Goal: Information Seeking & Learning: Understand process/instructions

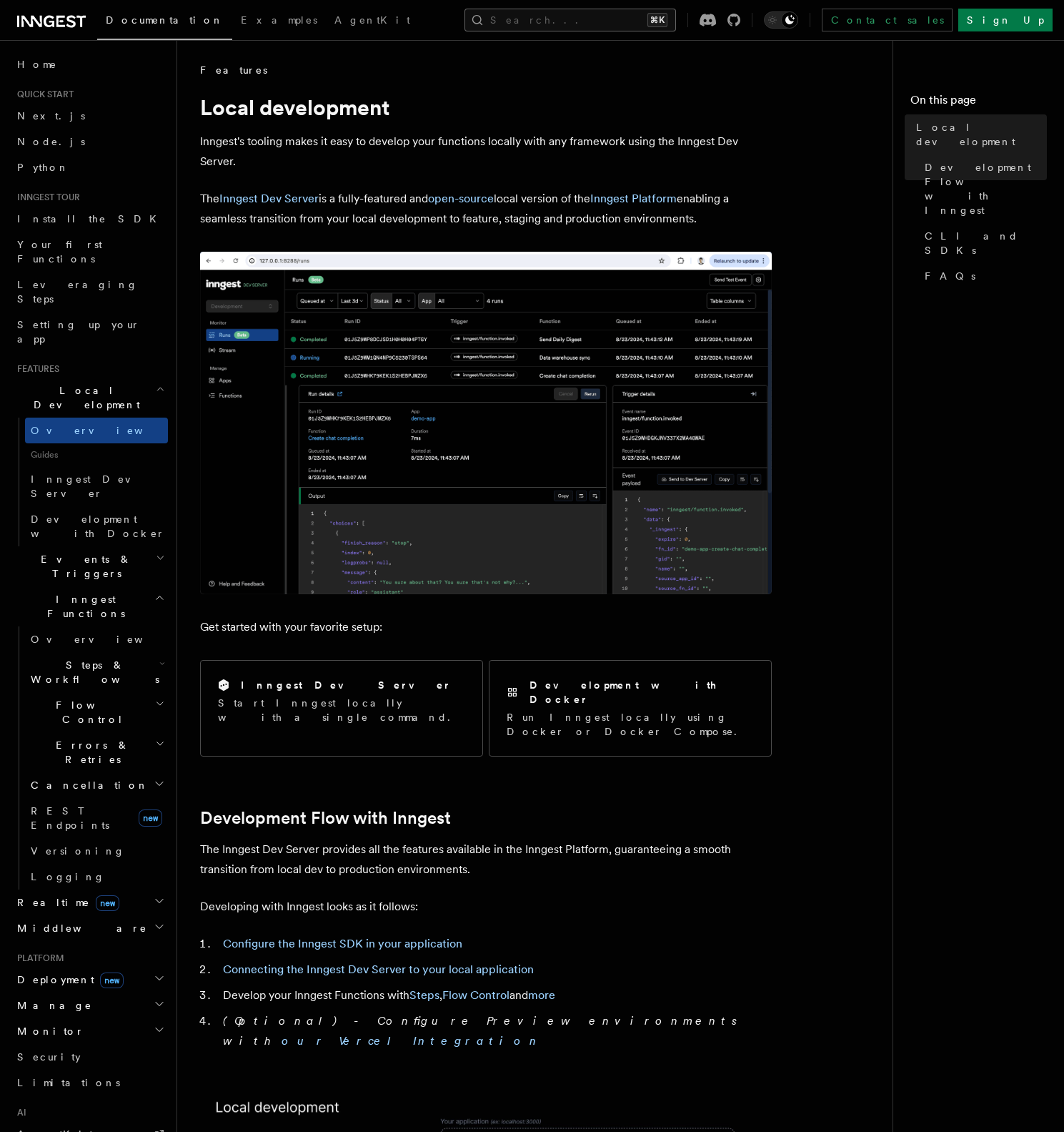
click at [609, 26] on button "Search... ⌘K" at bounding box center [571, 20] width 211 height 23
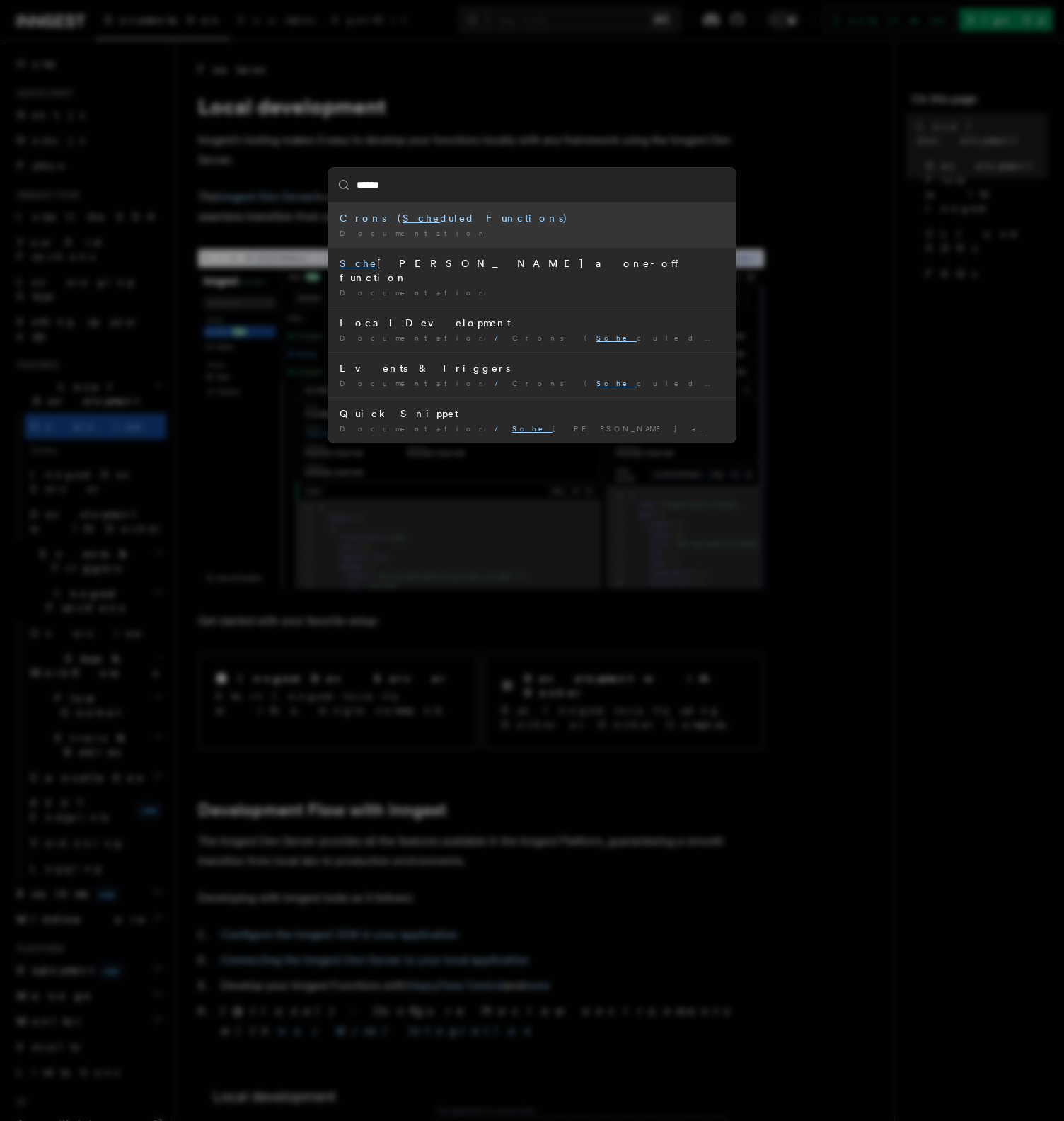
type input "*******"
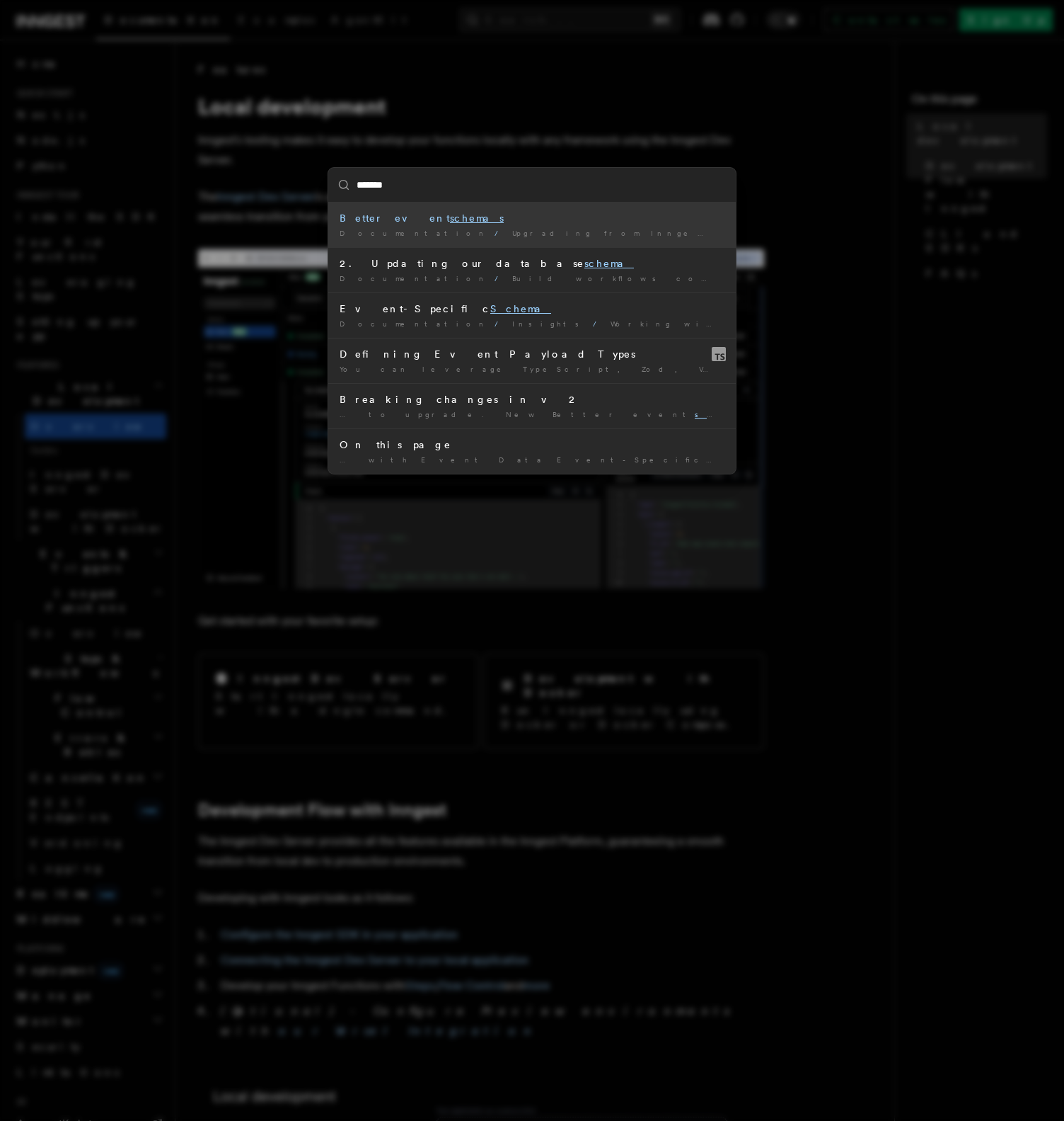
click at [611, 212] on div "Better event schemas" at bounding box center [532, 218] width 385 height 14
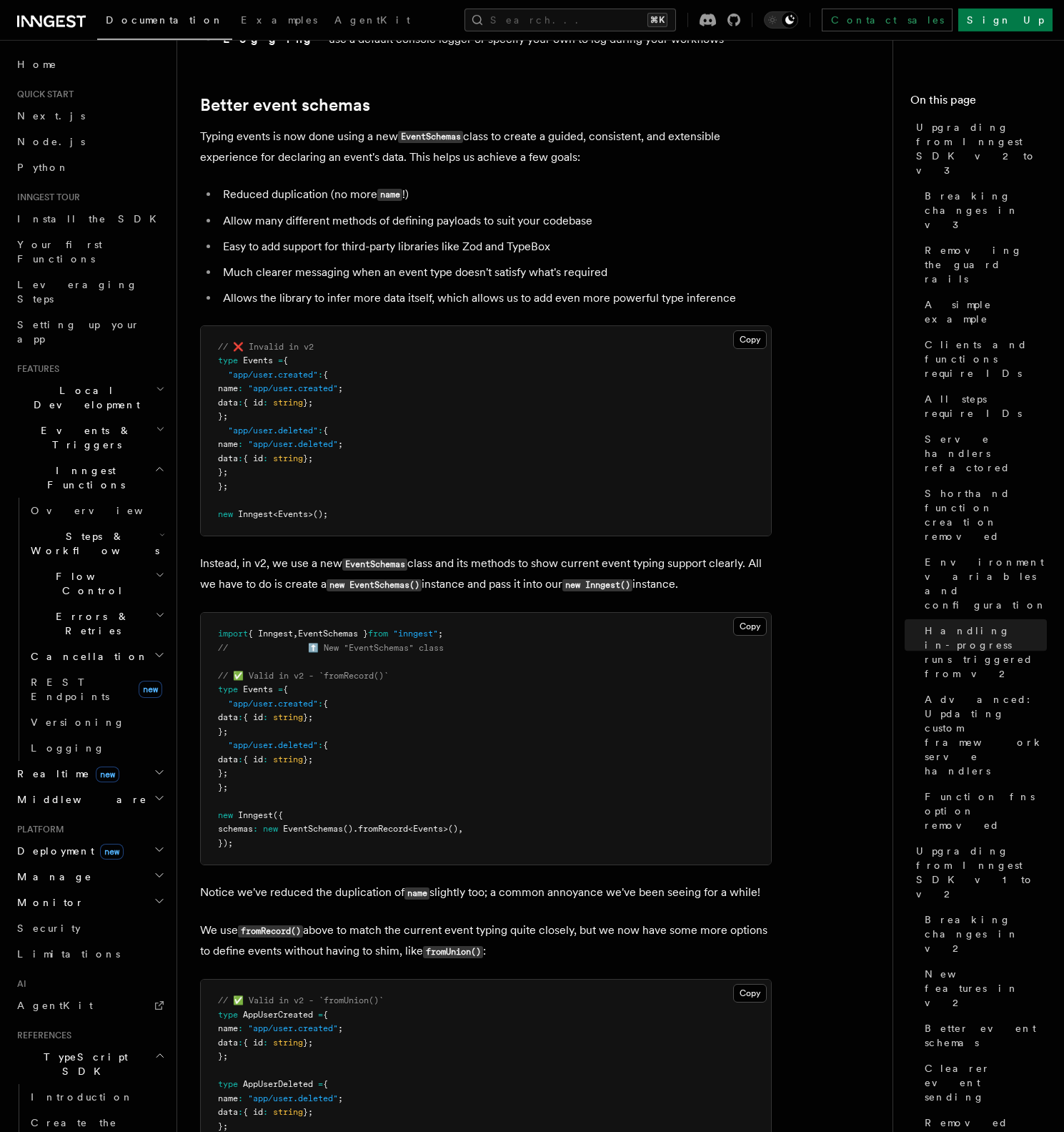
scroll to position [8132, 0]
click at [265, 355] on span "Events" at bounding box center [259, 360] width 30 height 10
drag, startPoint x: 290, startPoint y: 666, endPoint x: 290, endPoint y: 707, distance: 41.0
click at [290, 707] on pre "import { Inngest , EventSchemas } from "inngest" ; // ⬆️ New "EventSchemas" cla…" at bounding box center [486, 737] width 571 height 252
copy code "{ "app/user.created" : { data : { id : string }; };"
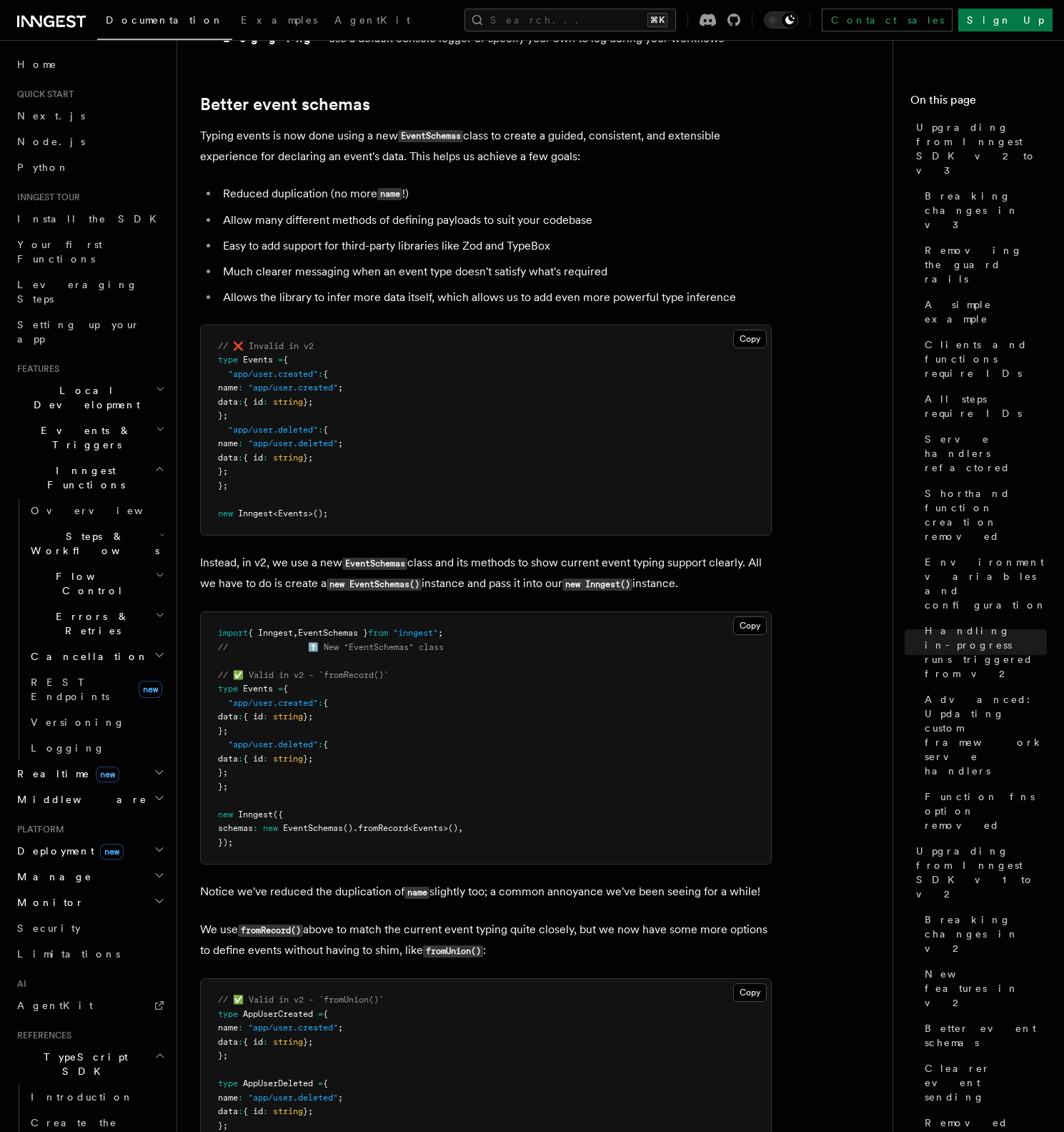
click at [361, 684] on pre "import { Inngest , EventSchemas } from "inngest" ; // ⬆️ New "EventSchemas" cla…" at bounding box center [486, 737] width 571 height 252
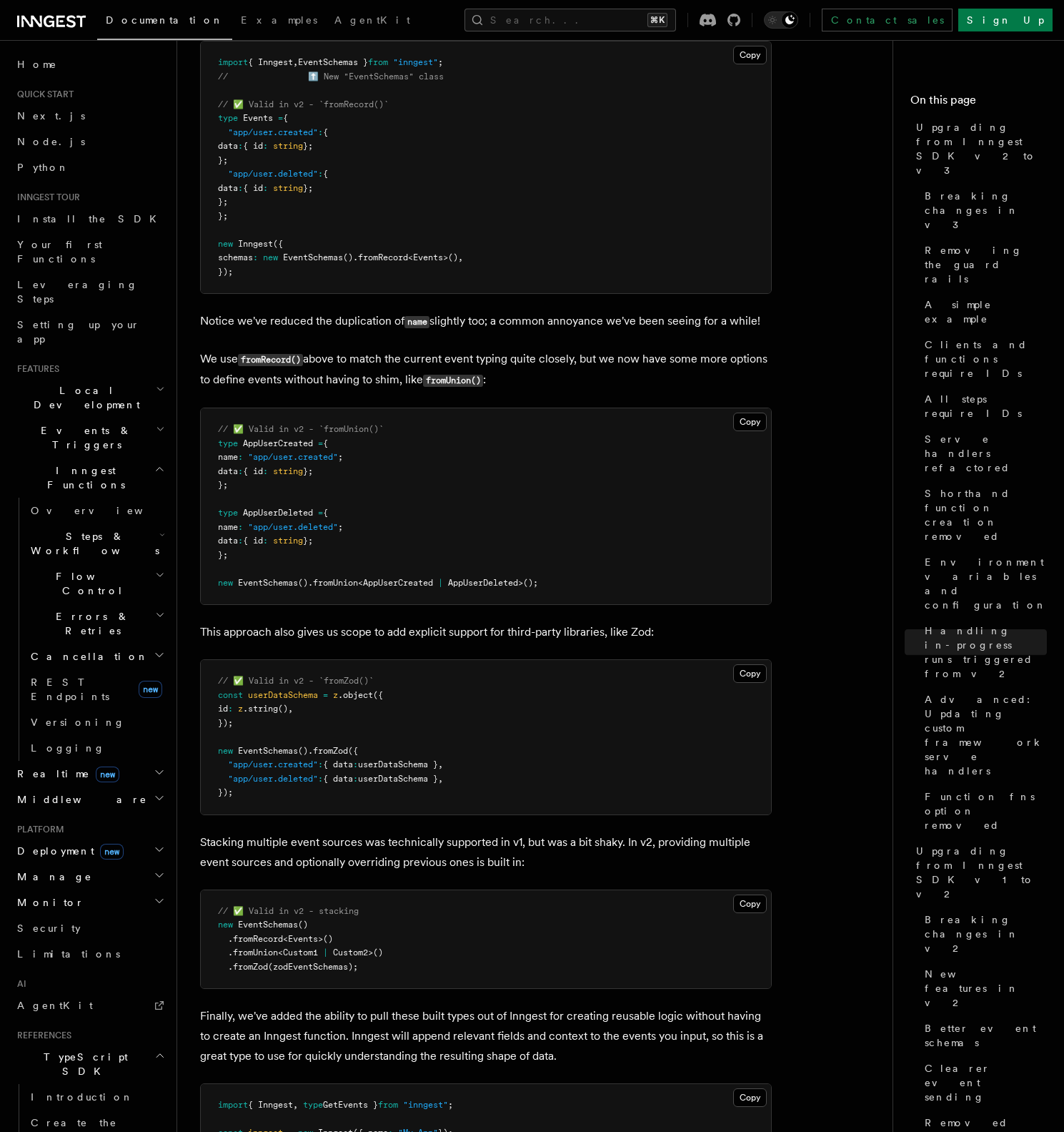
scroll to position [8733, 0]
